Goal: Register for event/course

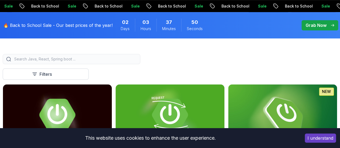
scroll to position [161, 0]
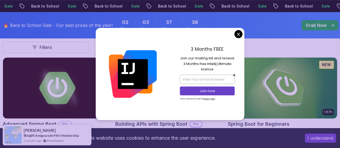
click at [284, 84] on img at bounding box center [282, 88] width 114 height 64
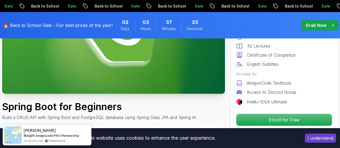
scroll to position [107, 0]
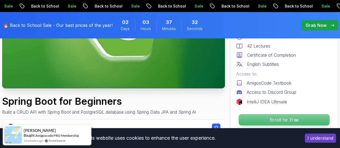
click at [274, 119] on p "Enroll for Free" at bounding box center [284, 119] width 91 height 11
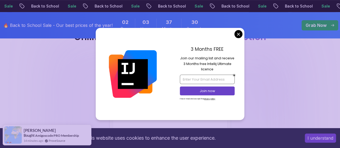
scroll to position [1144, 0]
click at [203, 80] on input "email" at bounding box center [207, 79] width 55 height 9
type input "anelefabricado@gmail.com"
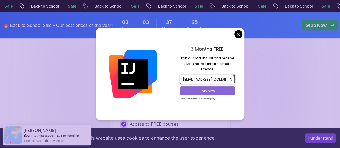
click at [207, 91] on p "Join now" at bounding box center [207, 91] width 45 height 5
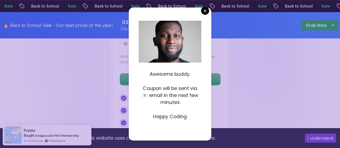
scroll to position [1225, 0]
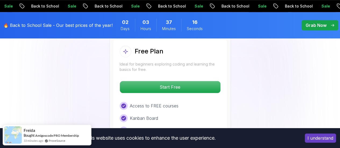
scroll to position [1171, 0]
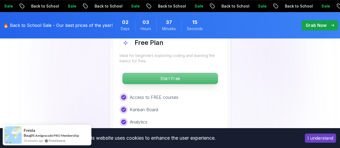
click at [184, 76] on p "Start Free" at bounding box center [169, 78] width 95 height 11
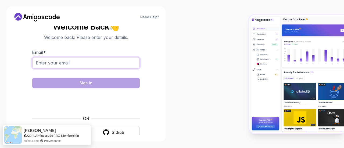
click at [105, 67] on input "Email *" at bounding box center [85, 62] width 107 height 11
type input "anelefabricado@gmail.com"
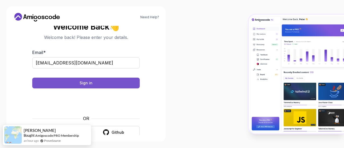
click at [94, 85] on button "Sign in" at bounding box center [85, 83] width 107 height 11
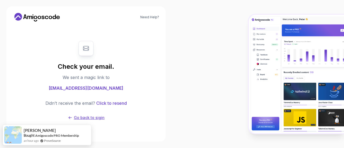
click at [87, 117] on p "Go back to sigin" at bounding box center [89, 117] width 31 height 5
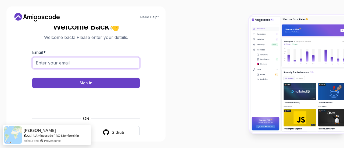
click at [82, 63] on input "Email *" at bounding box center [85, 62] width 107 height 11
type input "anelefabricado@gmail.com"
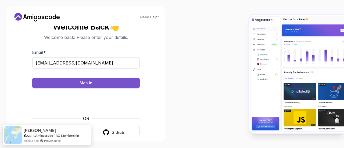
click at [81, 82] on div "Sign in" at bounding box center [86, 82] width 13 height 5
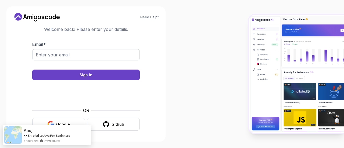
scroll to position [9, 0]
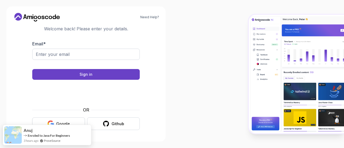
click at [58, 124] on div "Google" at bounding box center [63, 123] width 14 height 5
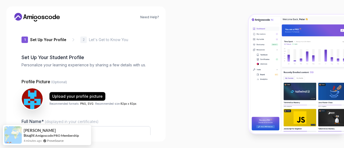
type input "silentcobra60a4e"
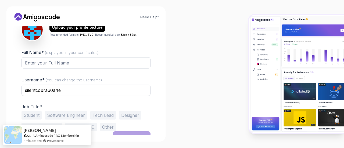
scroll to position [76, 0]
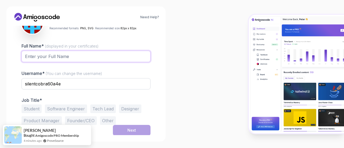
click at [50, 57] on input "Full Name* (displayed in your certificates)" at bounding box center [85, 56] width 129 height 11
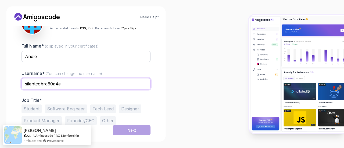
click at [62, 83] on input "silentcobra60a4e" at bounding box center [85, 83] width 129 height 11
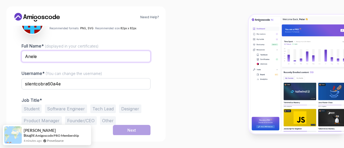
click at [78, 56] on input "Anele" at bounding box center [85, 56] width 129 height 11
type input "[PERSON_NAME]"
click at [32, 105] on button "Student" at bounding box center [31, 109] width 20 height 9
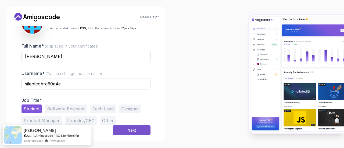
click at [126, 128] on button "Next" at bounding box center [132, 130] width 38 height 11
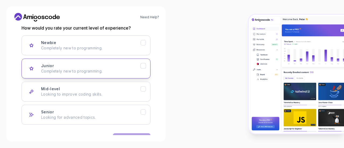
click at [82, 70] on p "Completely new to programming." at bounding box center [90, 71] width 99 height 5
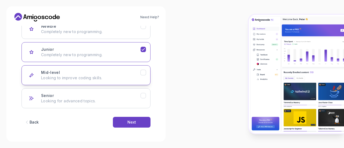
scroll to position [92, 0]
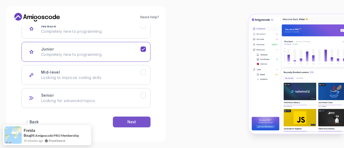
click at [134, 121] on div "Next" at bounding box center [131, 121] width 9 height 5
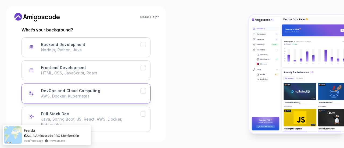
scroll to position [65, 0]
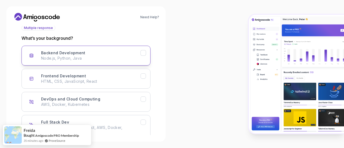
click at [145, 53] on icon "Backend Development" at bounding box center [143, 53] width 5 height 5
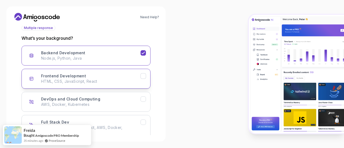
click at [144, 74] on icon "Frontend Development" at bounding box center [143, 76] width 5 height 5
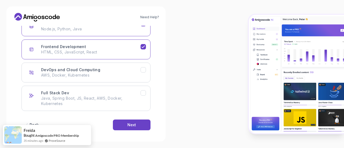
scroll to position [98, 0]
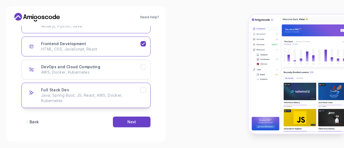
click at [142, 90] on icon "Full Stack Dev" at bounding box center [143, 90] width 3 height 2
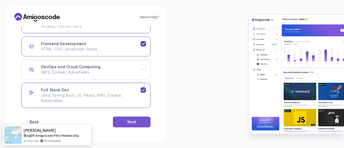
click at [130, 119] on div "Next" at bounding box center [131, 121] width 9 height 5
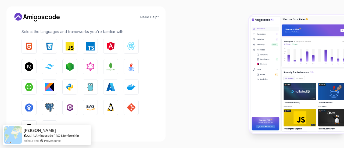
scroll to position [81, 0]
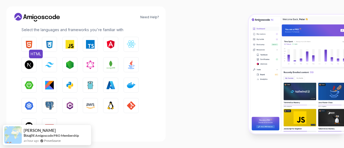
click at [27, 45] on img "button" at bounding box center [29, 44] width 9 height 9
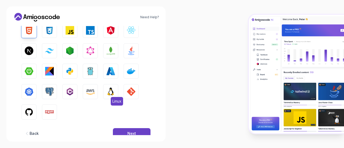
scroll to position [107, 0]
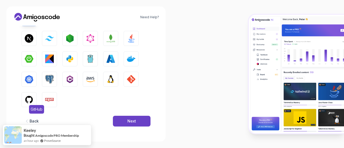
click at [31, 97] on img "button" at bounding box center [29, 99] width 9 height 9
click at [47, 77] on img "button" at bounding box center [49, 79] width 9 height 9
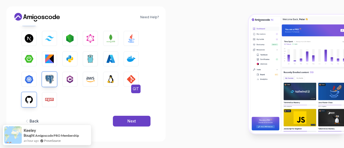
click at [130, 79] on img "button" at bounding box center [131, 79] width 9 height 9
click at [131, 38] on img "button" at bounding box center [131, 38] width 9 height 9
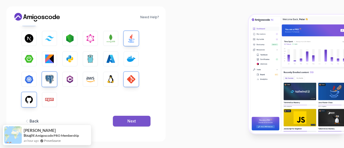
click at [131, 122] on div "Next" at bounding box center [131, 121] width 9 height 5
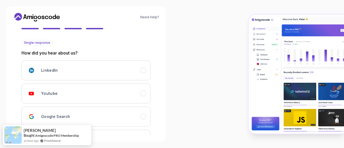
scroll to position [42, 0]
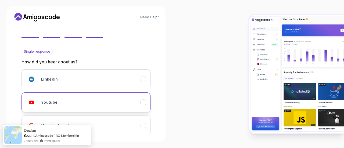
click at [117, 99] on div "Youtube" at bounding box center [90, 102] width 99 height 11
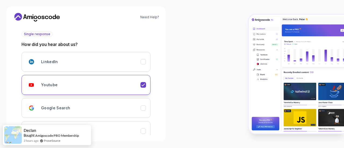
scroll to position [95, 0]
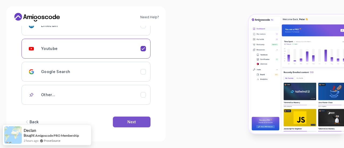
click at [128, 121] on div "Next" at bounding box center [131, 121] width 9 height 5
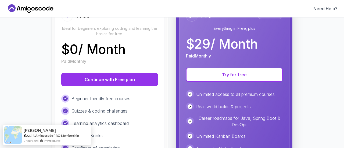
scroll to position [54, 0]
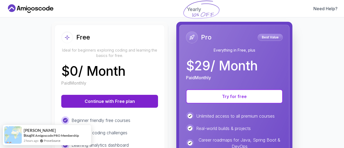
click at [114, 99] on button "Continue with Free plan" at bounding box center [109, 101] width 97 height 13
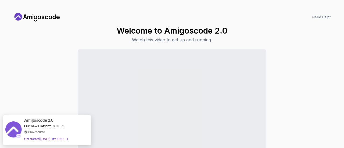
click at [294, 111] on div "Continue to Dashboard" at bounding box center [172, 112] width 318 height 127
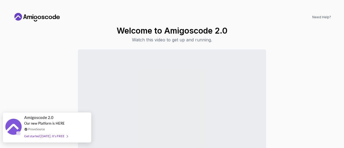
click at [50, 137] on div "Get started today. It's FREE" at bounding box center [46, 136] width 44 height 6
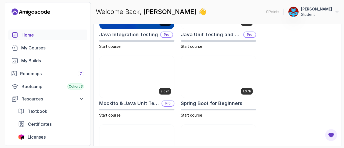
scroll to position [268, 0]
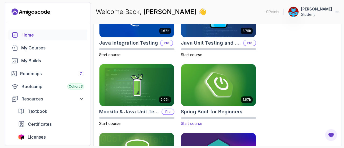
click at [227, 101] on img at bounding box center [218, 85] width 78 height 44
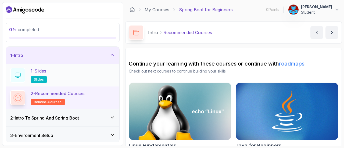
click at [33, 76] on p "slides" at bounding box center [39, 79] width 16 height 6
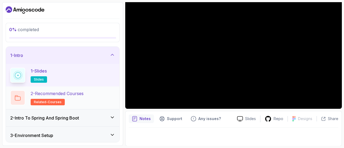
click at [43, 87] on div "2 - Recommended Courses related-courses" at bounding box center [62, 98] width 113 height 23
click at [44, 96] on h2 "2 - Recommended Courses related-courses" at bounding box center [57, 97] width 53 height 15
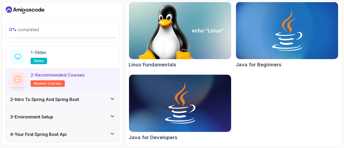
scroll to position [27, 0]
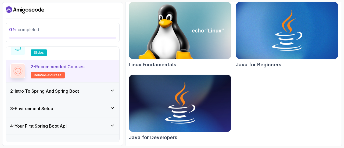
click at [112, 92] on icon at bounding box center [112, 90] width 5 height 5
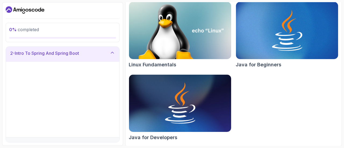
scroll to position [20, 0]
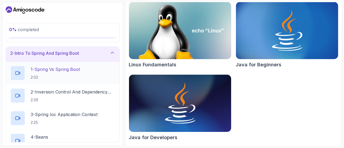
click at [48, 73] on h2 "1 - Spring Vs Spring Boot 2:02" at bounding box center [55, 73] width 49 height 14
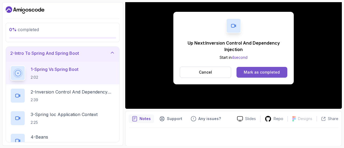
click at [274, 74] on div "Mark as completed" at bounding box center [262, 72] width 36 height 5
